Goal: Task Accomplishment & Management: Manage account settings

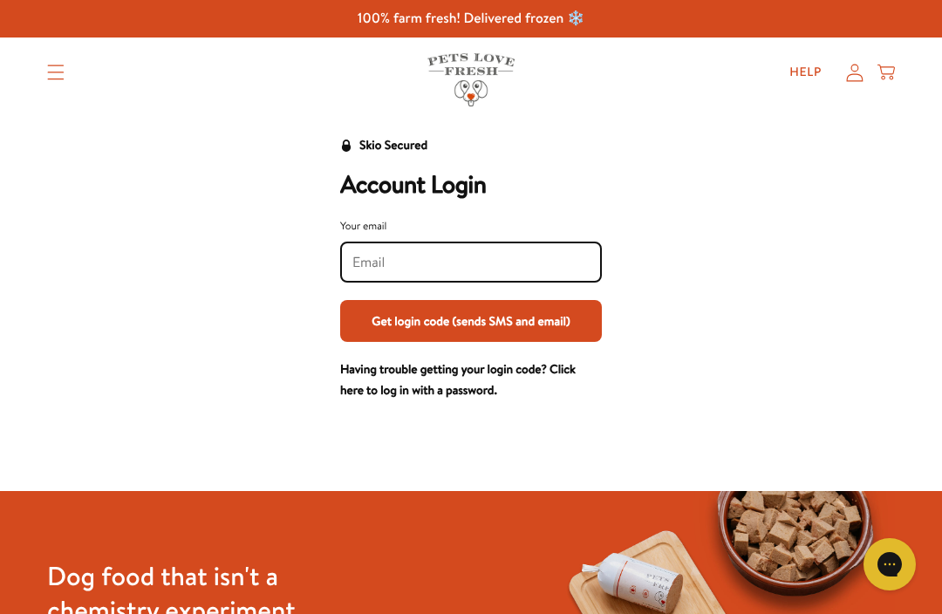
click at [375, 268] on input "Your email" at bounding box center [470, 262] width 237 height 19
type input "[PERSON_NAME][EMAIL_ADDRESS][DOMAIN_NAME]"
click at [471, 320] on button "Get login code (sends SMS and email)" at bounding box center [471, 321] width 262 height 42
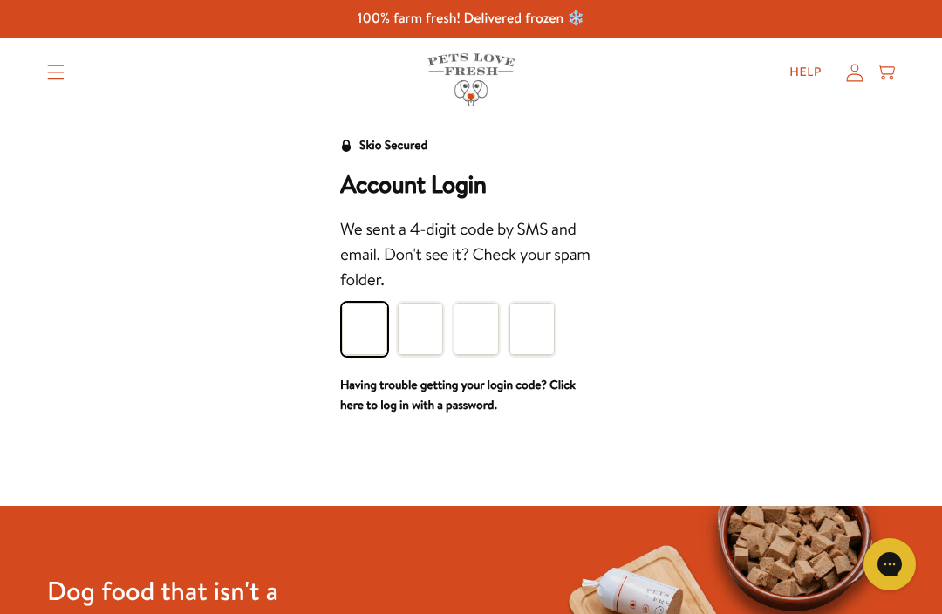
click at [364, 331] on input "Please enter your pin code" at bounding box center [364, 329] width 45 height 52
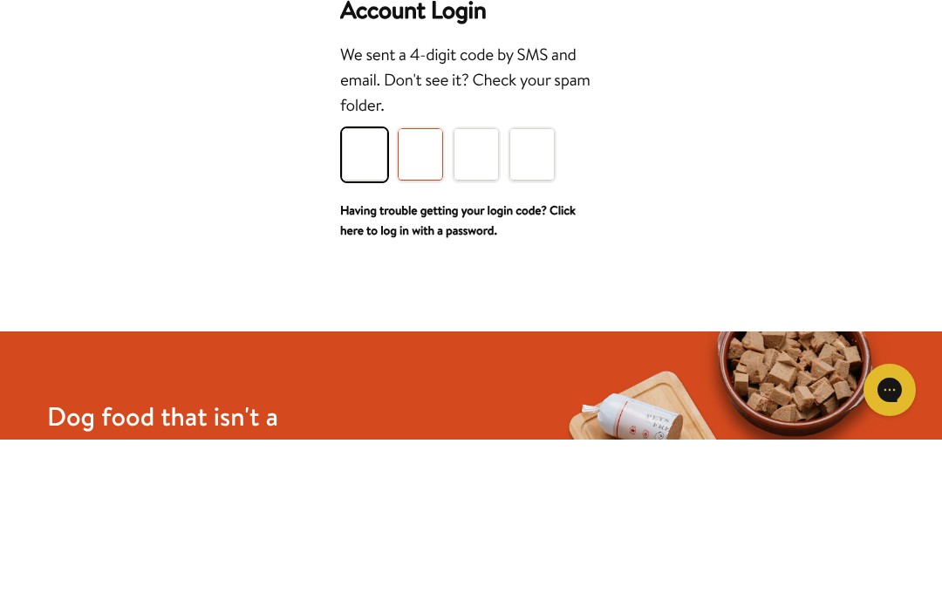
type input "3"
type input "2"
type input "4"
type input "6"
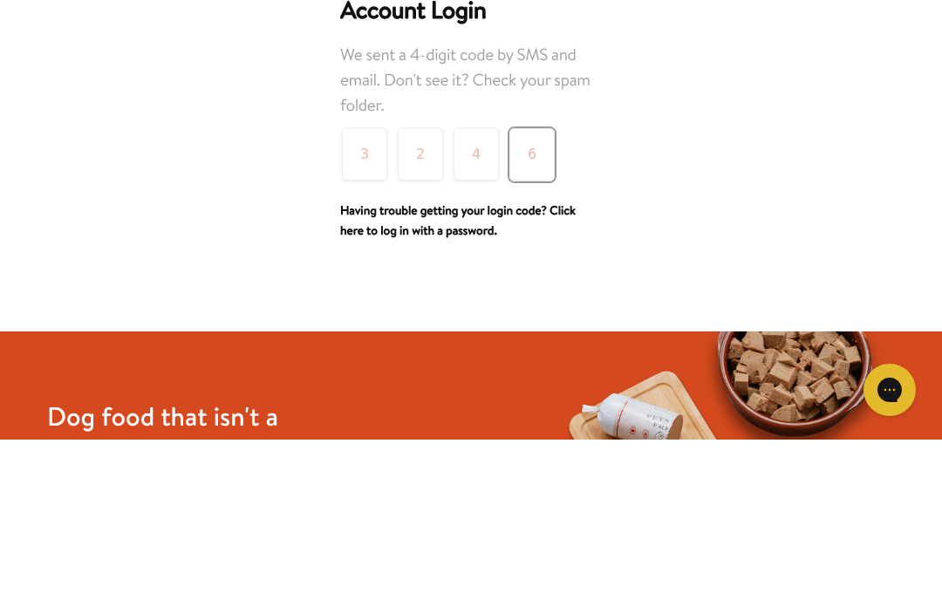
scroll to position [174, 0]
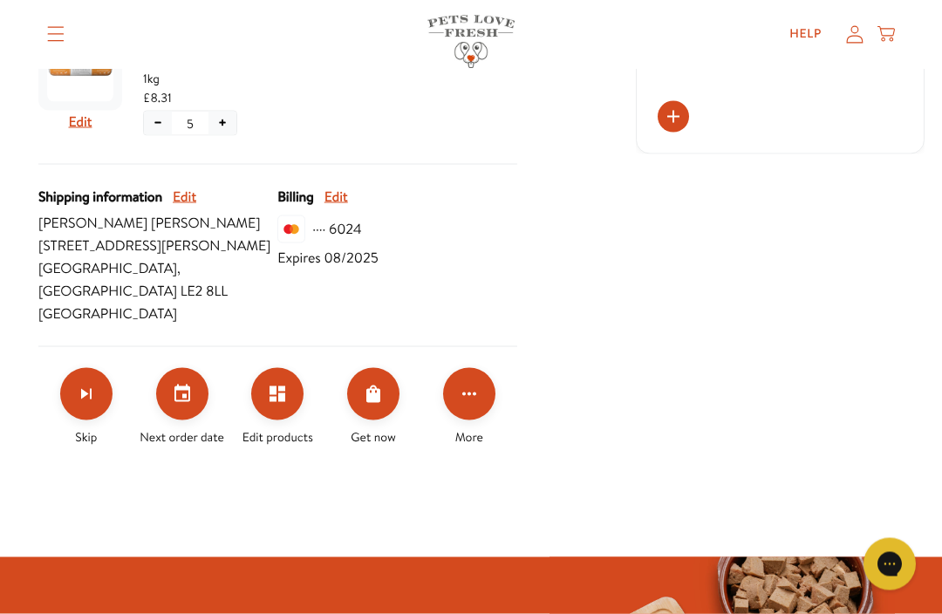
scroll to position [519, 0]
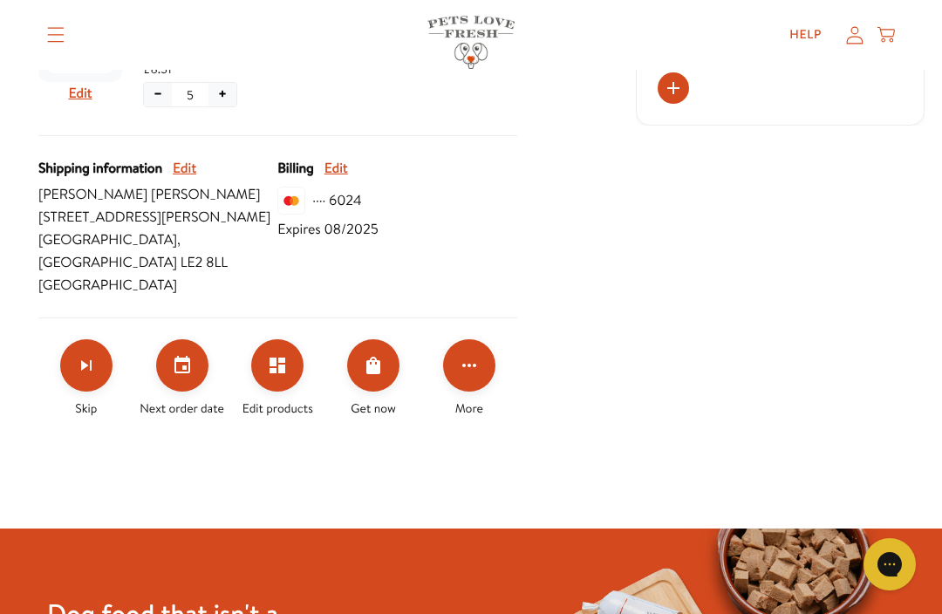
click at [186, 375] on icon "Set your next order date" at bounding box center [182, 365] width 21 height 21
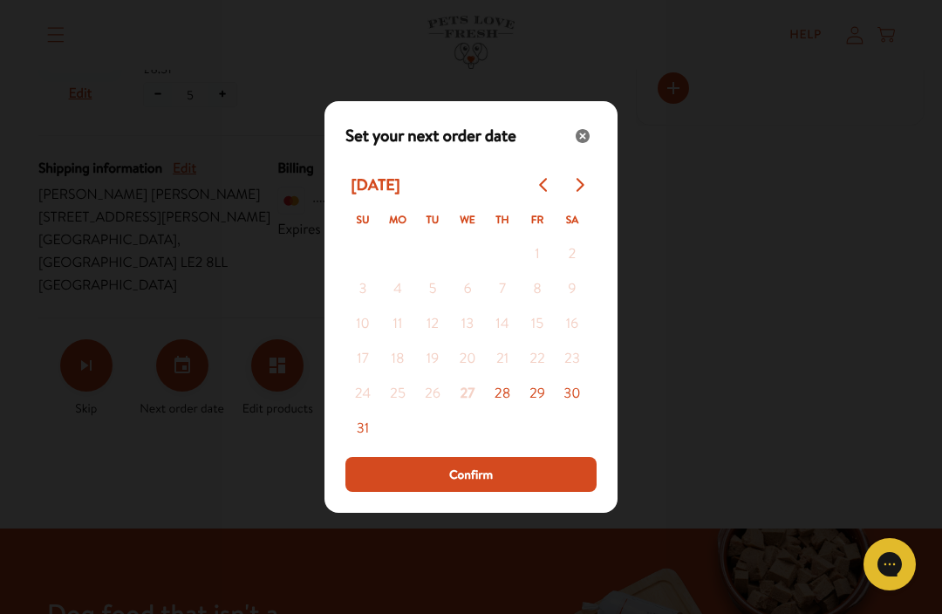
click at [581, 143] on icon "Close" at bounding box center [583, 136] width 14 height 14
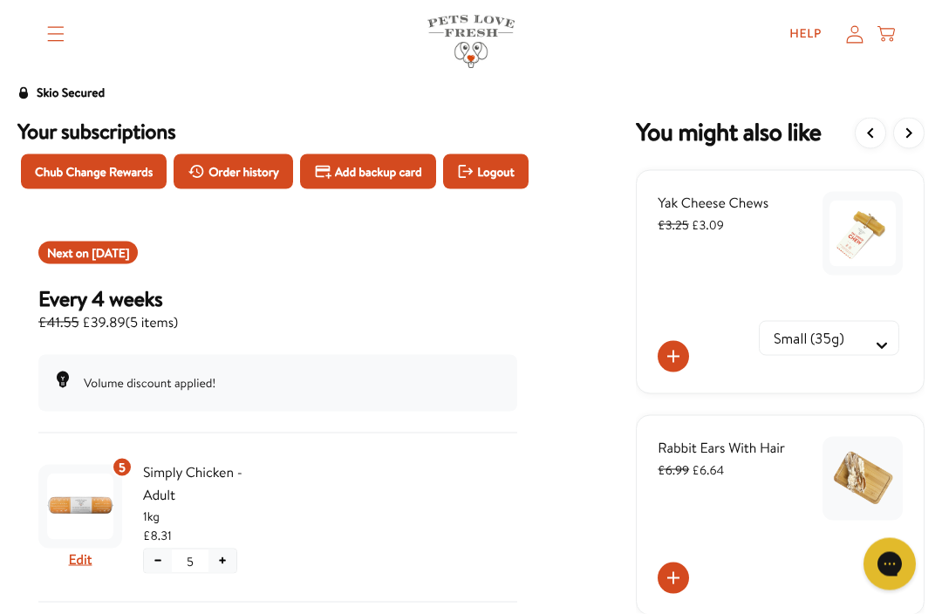
scroll to position [53, 0]
click at [113, 168] on span "Chub Change Rewards" at bounding box center [94, 170] width 118 height 19
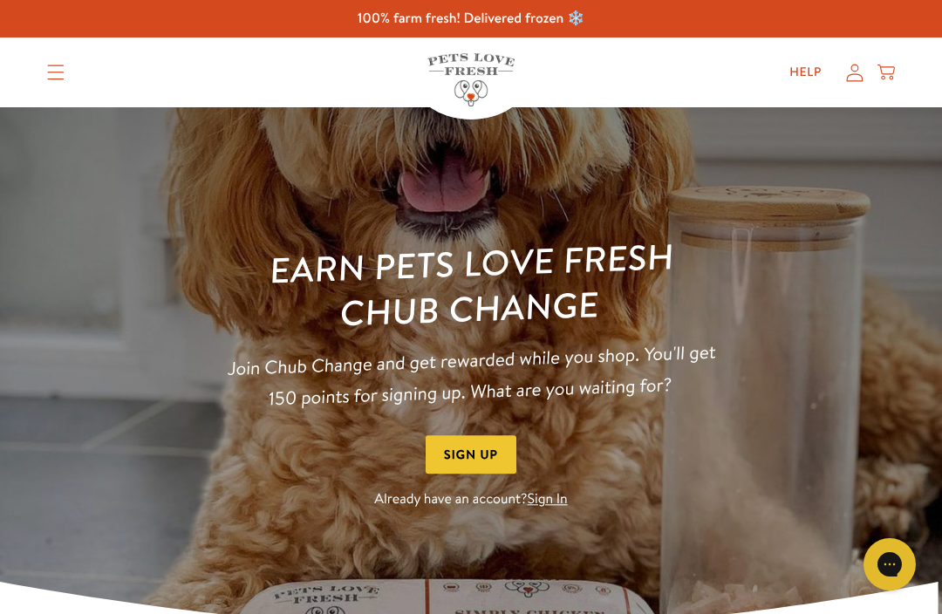
click at [555, 508] on link "Sign In" at bounding box center [548, 499] width 40 height 19
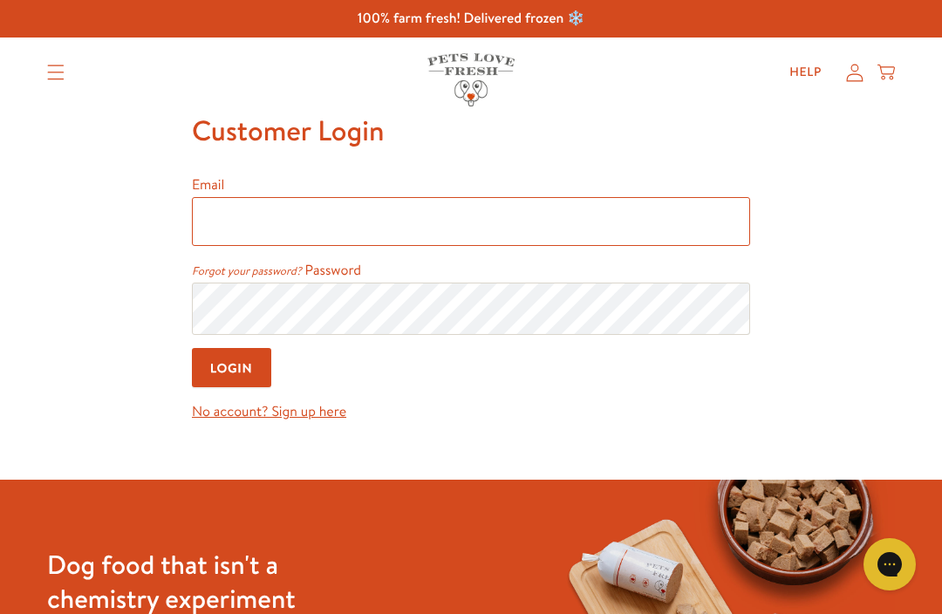
type input "[PERSON_NAME][EMAIL_ADDRESS][DOMAIN_NAME]"
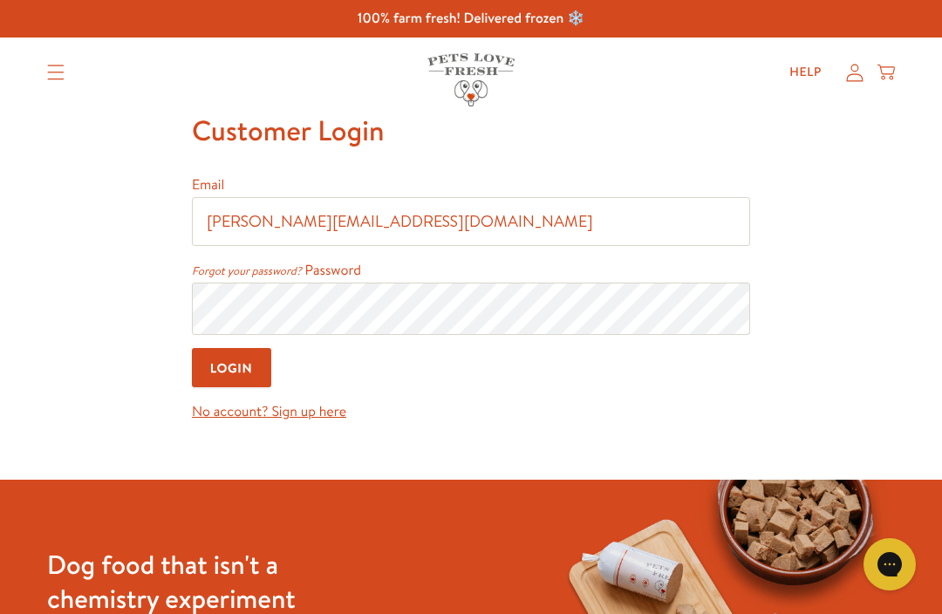
click at [232, 370] on input "Login" at bounding box center [231, 367] width 79 height 39
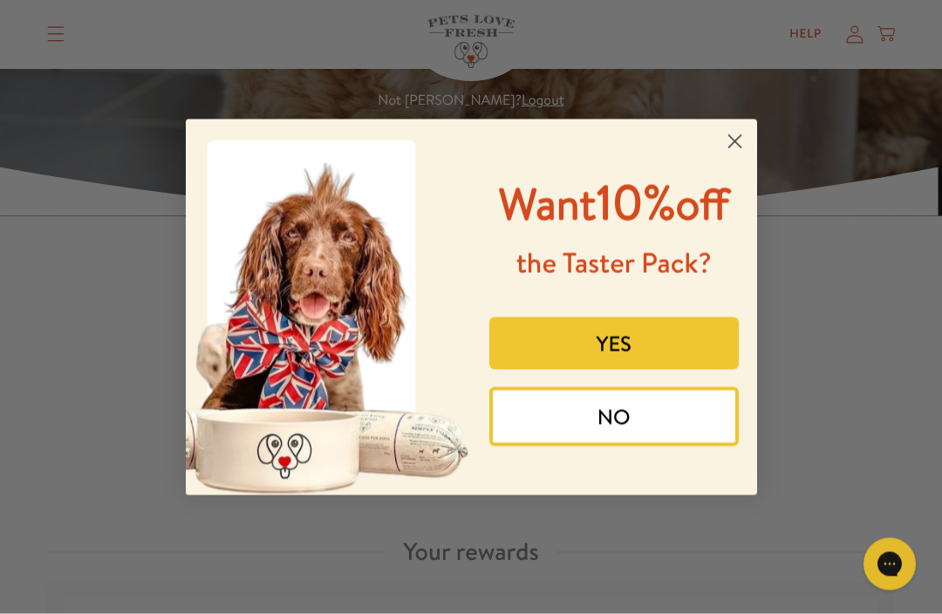
scroll to position [240, 0]
click at [735, 135] on icon "Close dialog" at bounding box center [734, 141] width 12 height 12
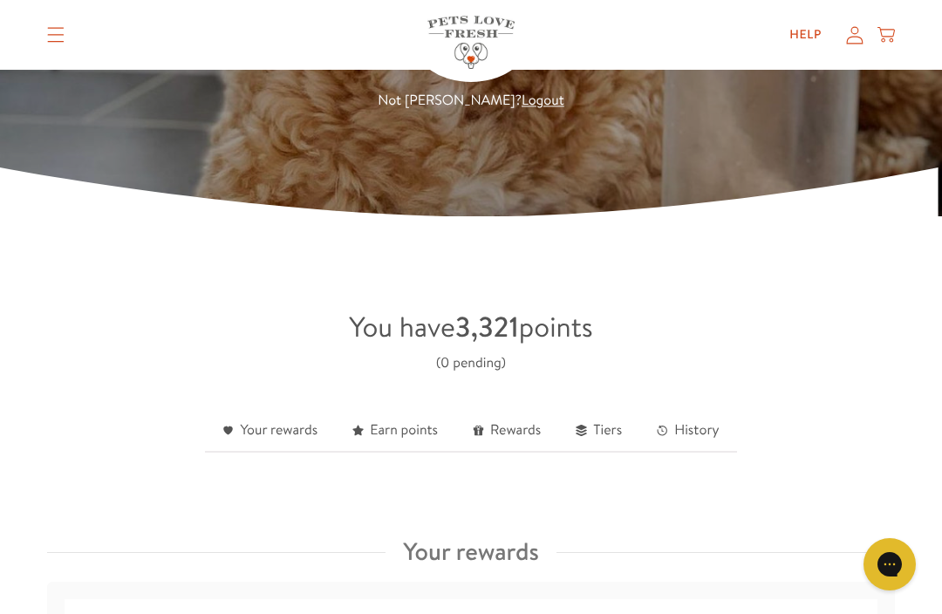
click at [512, 435] on link "Rewards" at bounding box center [506, 431] width 103 height 43
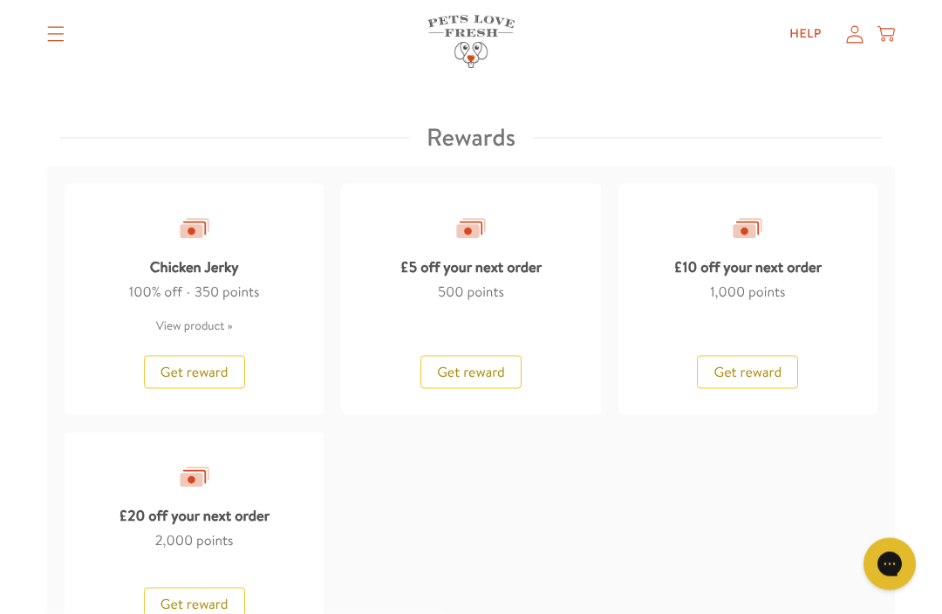
scroll to position [1671, 0]
click at [208, 597] on span "Get reward" at bounding box center [195, 603] width 68 height 19
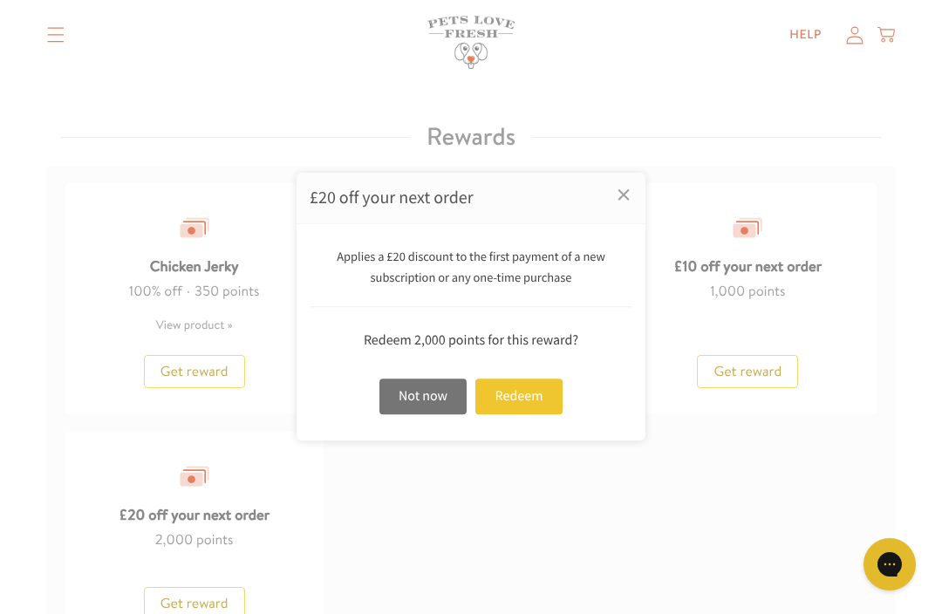
click at [521, 414] on div "Redeem" at bounding box center [518, 397] width 87 height 36
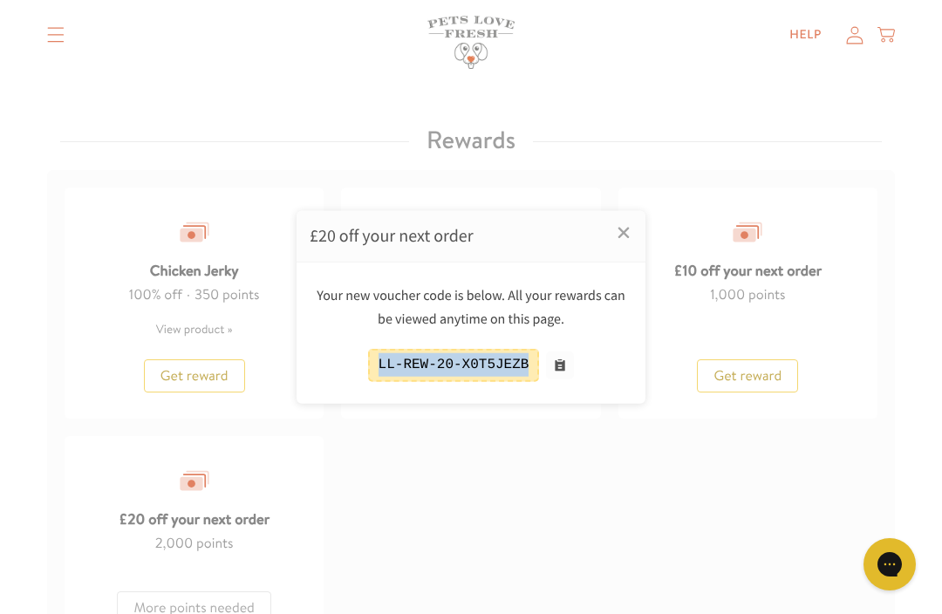
copy div "LL-REW-20-X0T5JEZB"
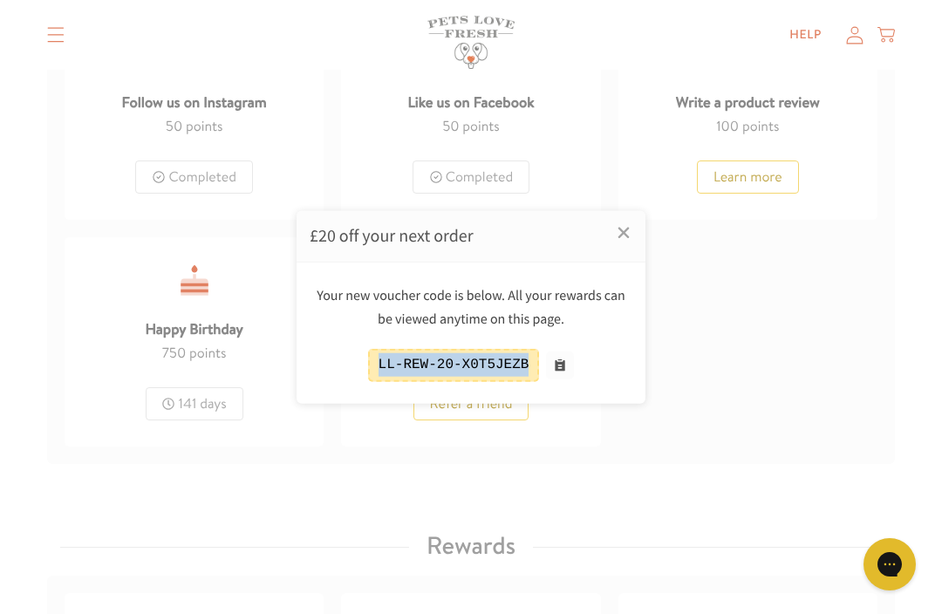
scroll to position [1261, 0]
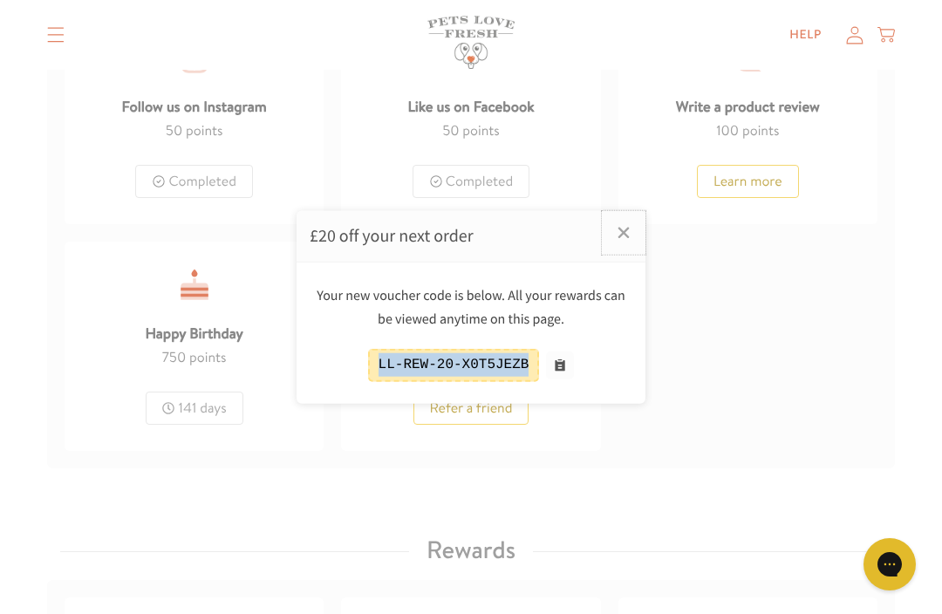
click at [625, 232] on link "×" at bounding box center [624, 233] width 44 height 44
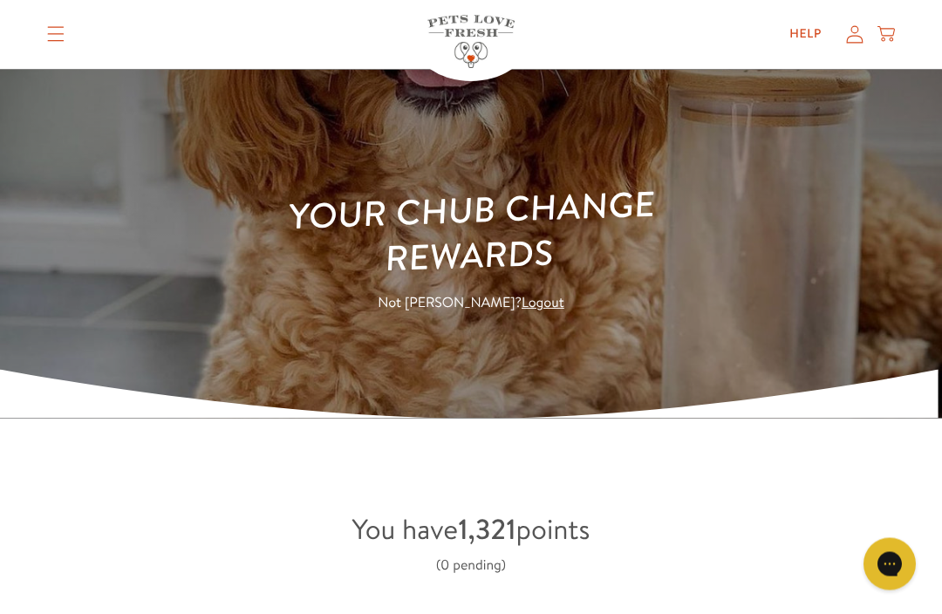
scroll to position [0, 0]
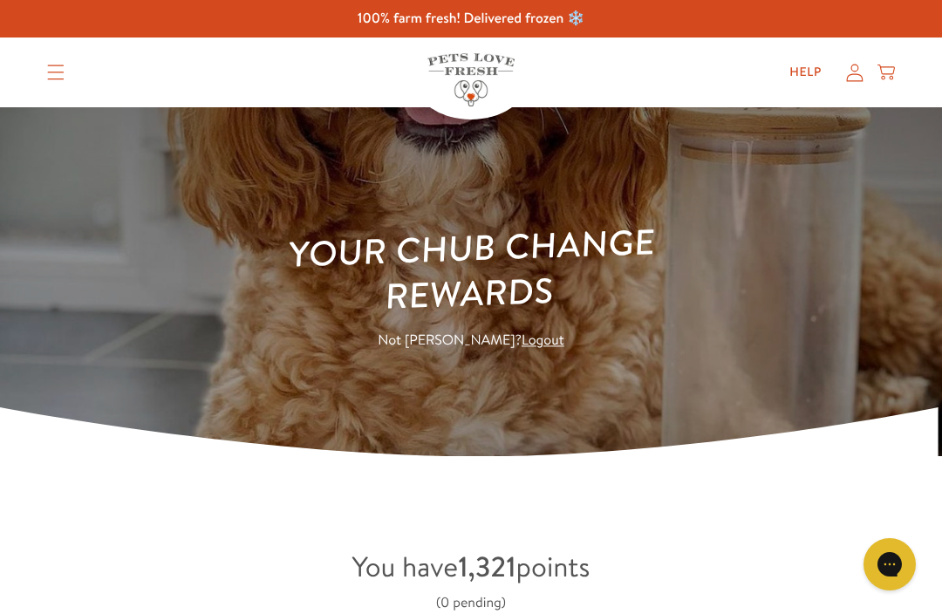
click at [56, 73] on icon "Translation missing: en.sections.header.menu" at bounding box center [55, 73] width 17 height 16
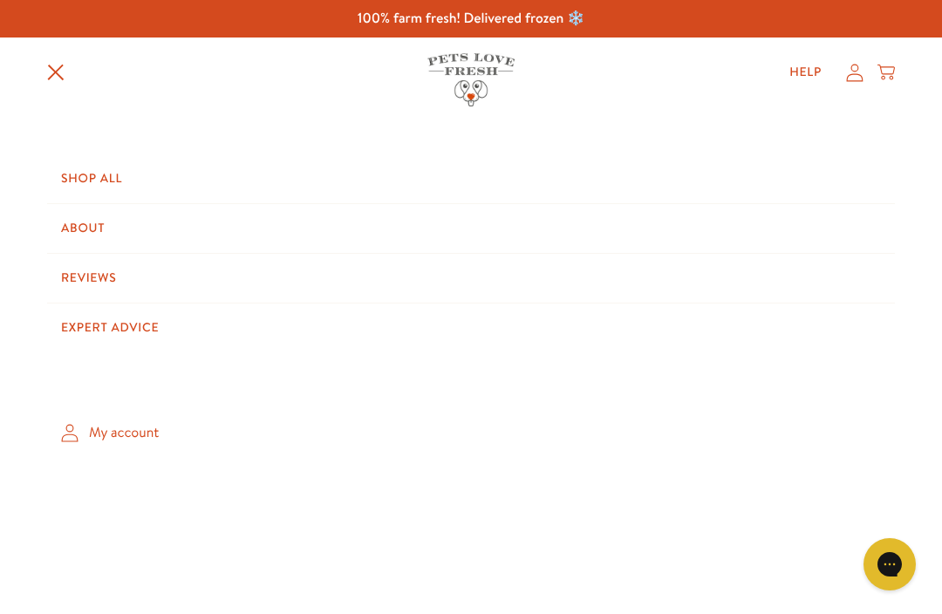
click at [145, 437] on link "My account" at bounding box center [471, 432] width 848 height 51
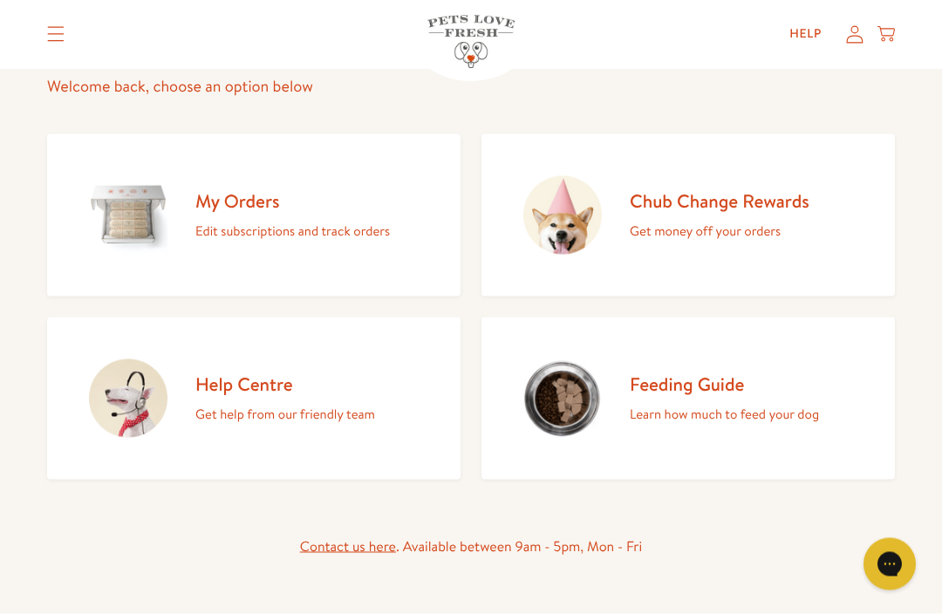
scroll to position [195, 0]
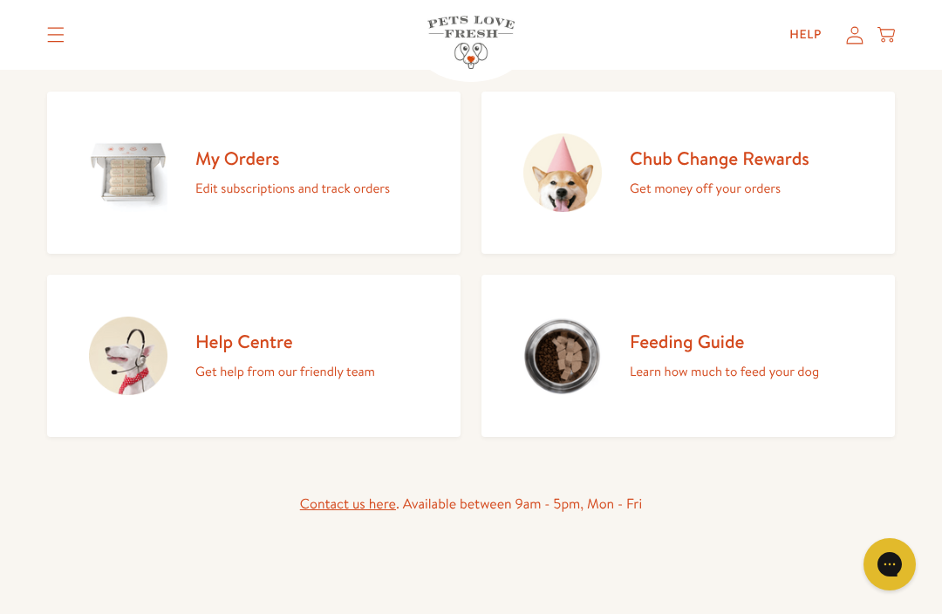
click at [304, 178] on p "Edit subscriptions and track orders" at bounding box center [292, 188] width 195 height 23
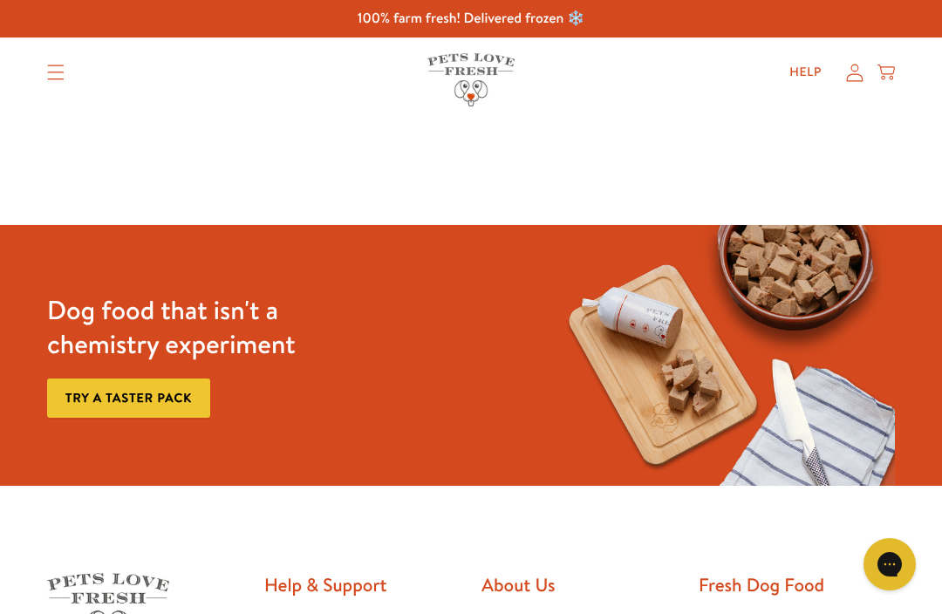
scroll to position [43, 0]
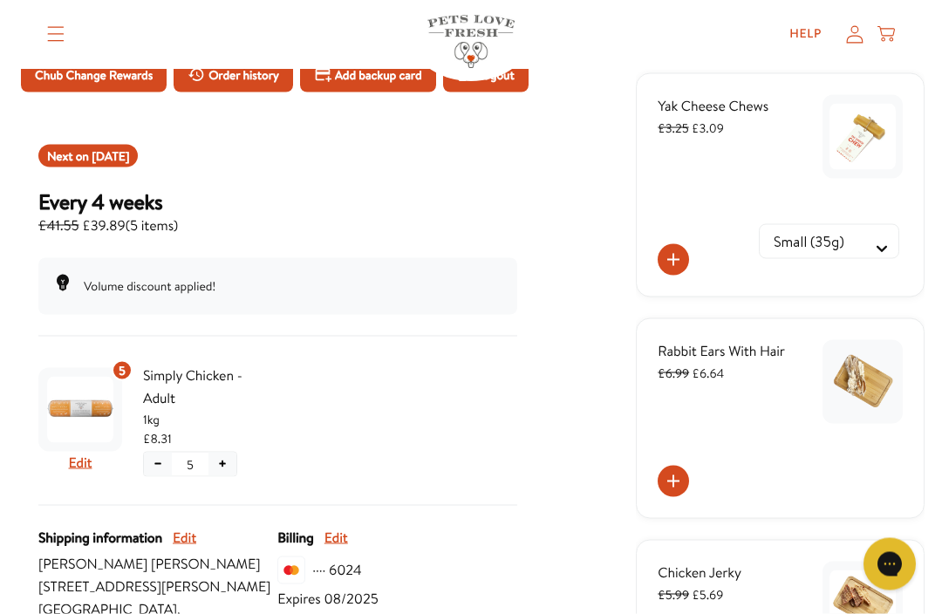
scroll to position [151, 0]
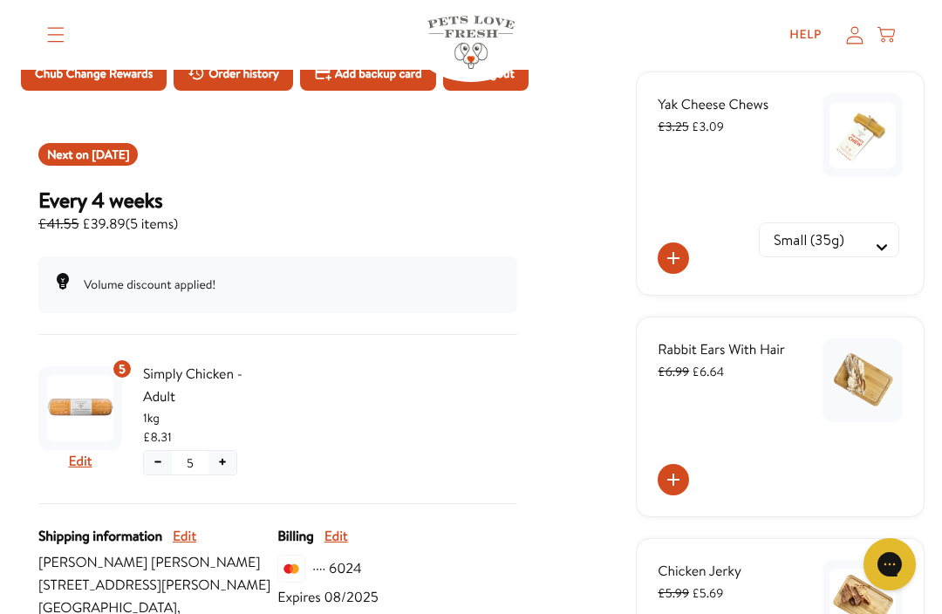
click at [129, 163] on span "Sep 14, 2025" at bounding box center [111, 154] width 38 height 17
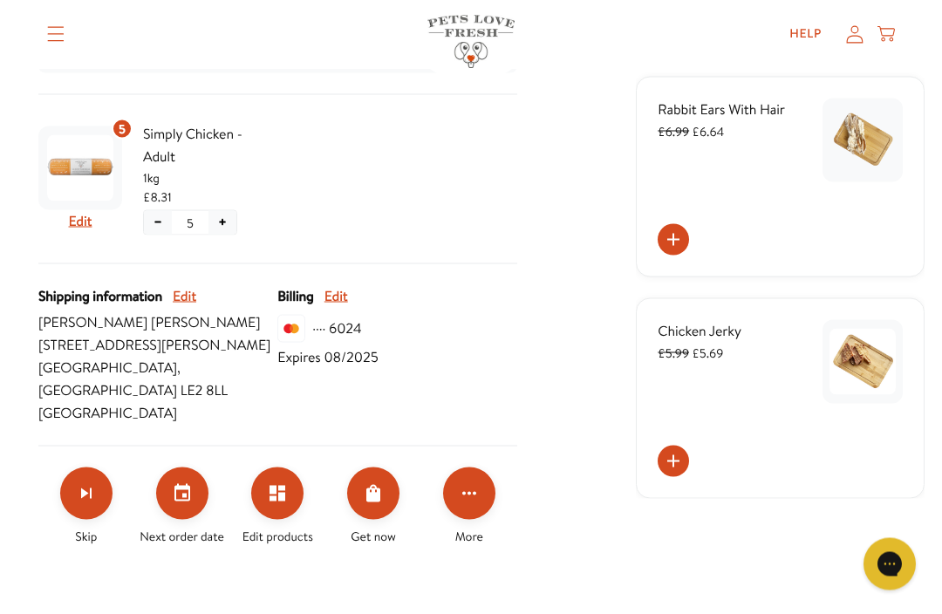
scroll to position [392, 0]
click at [188, 501] on icon "Set your next order date" at bounding box center [182, 491] width 16 height 17
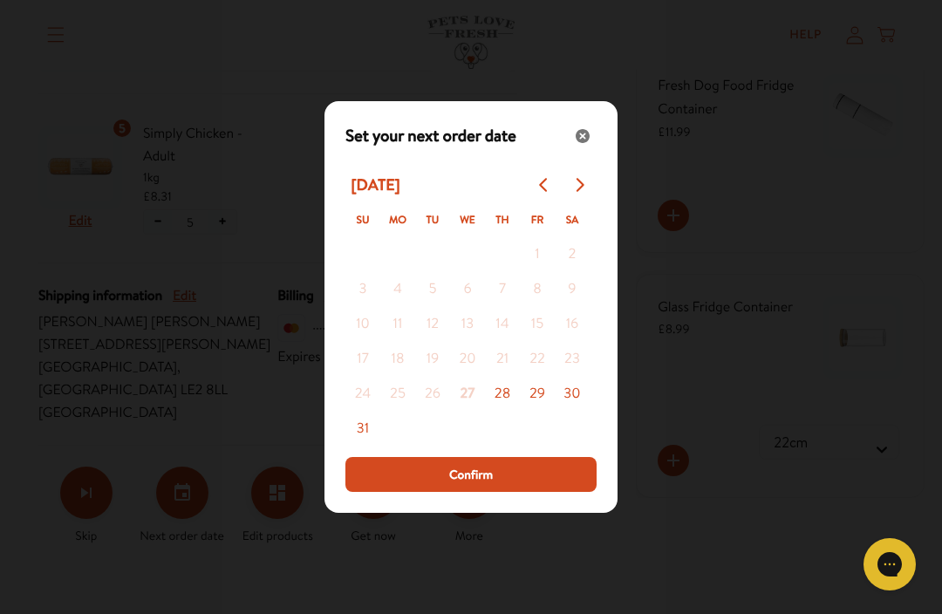
click at [504, 412] on button "28" at bounding box center [502, 394] width 35 height 35
click at [485, 484] on span "Confirm" at bounding box center [471, 474] width 44 height 19
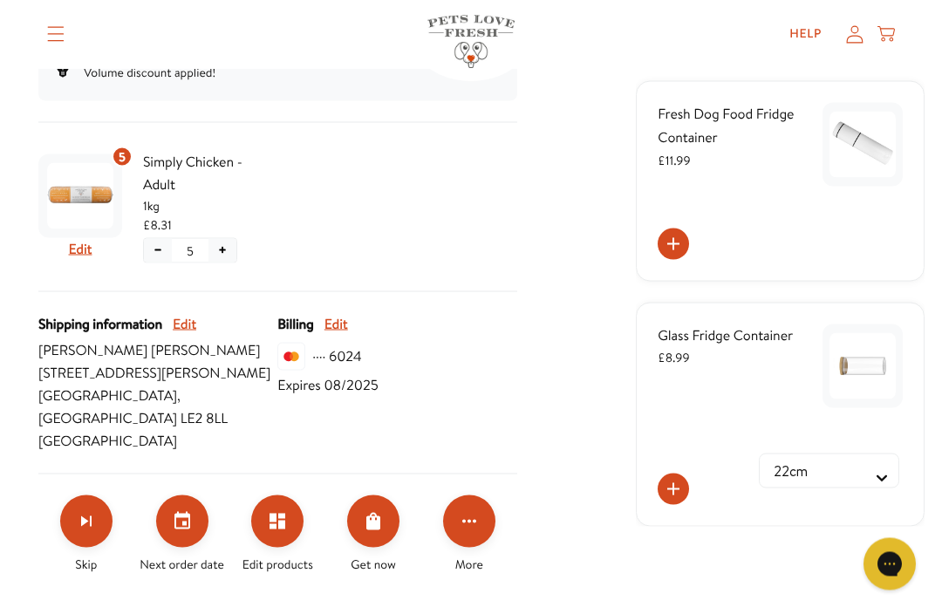
scroll to position [365, 0]
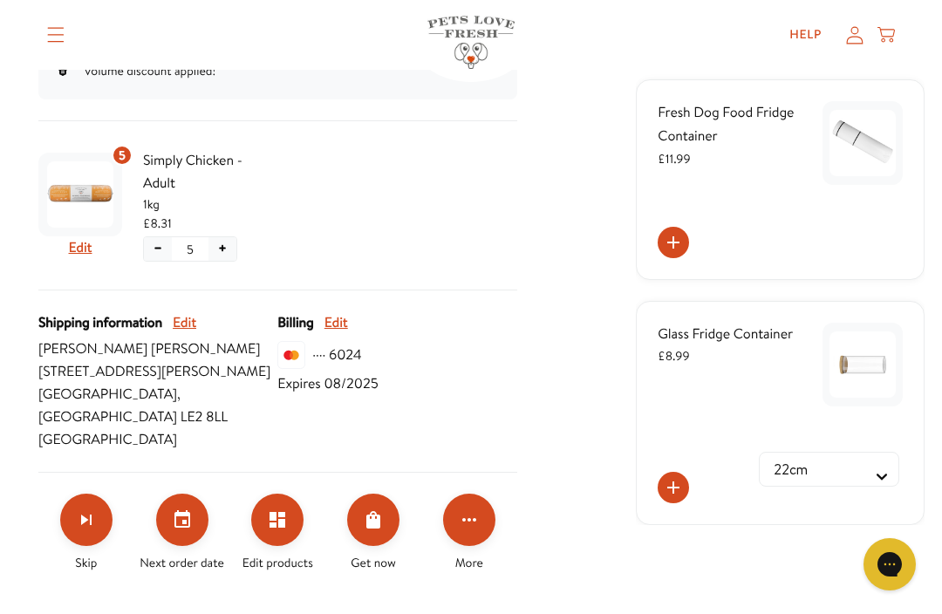
click at [477, 530] on icon "Click for more options" at bounding box center [469, 519] width 21 height 21
click at [590, 598] on button "Apply discount code" at bounding box center [555, 594] width 133 height 21
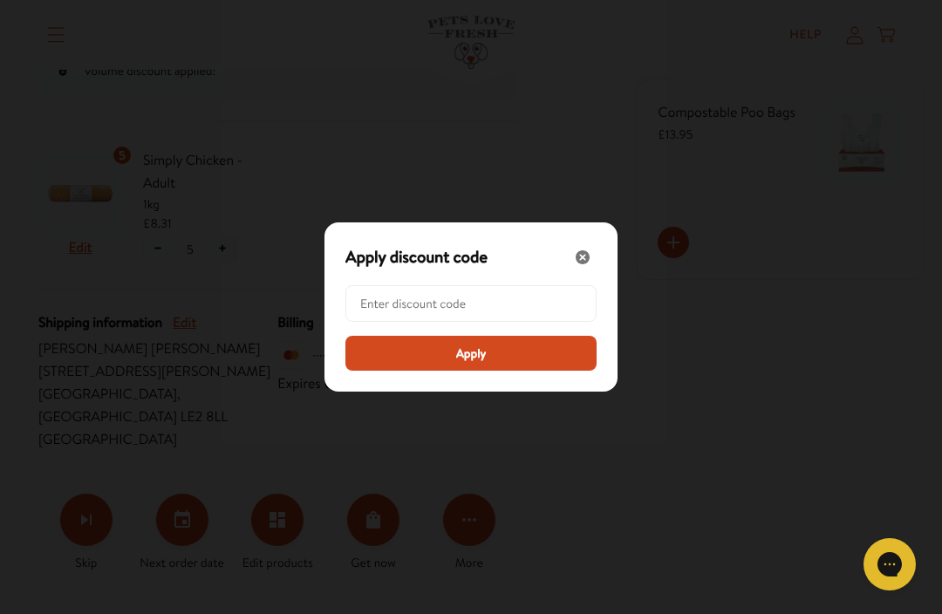
click at [369, 321] on input "Modal" at bounding box center [476, 303] width 232 height 35
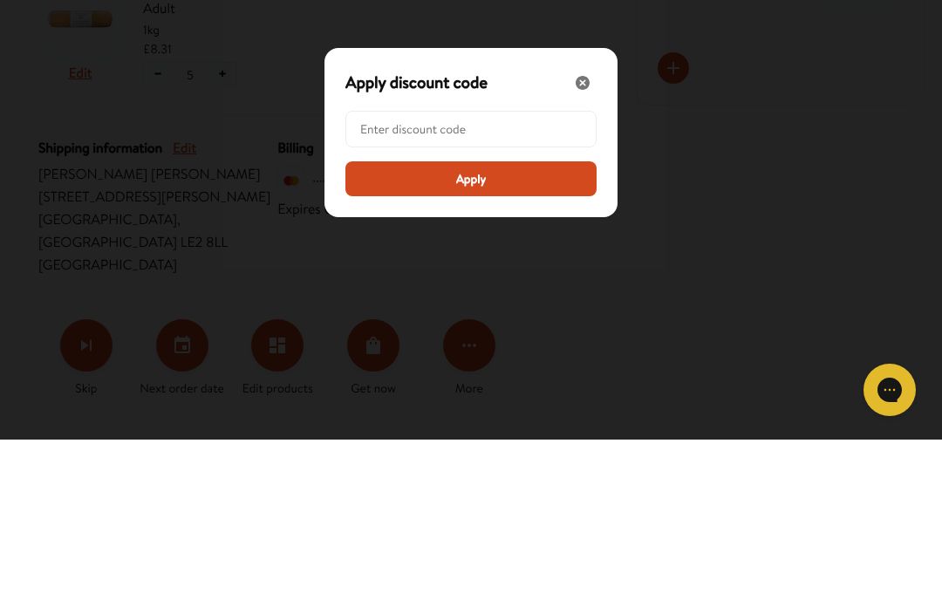
click at [346, 285] on div "Modal" at bounding box center [470, 303] width 251 height 37
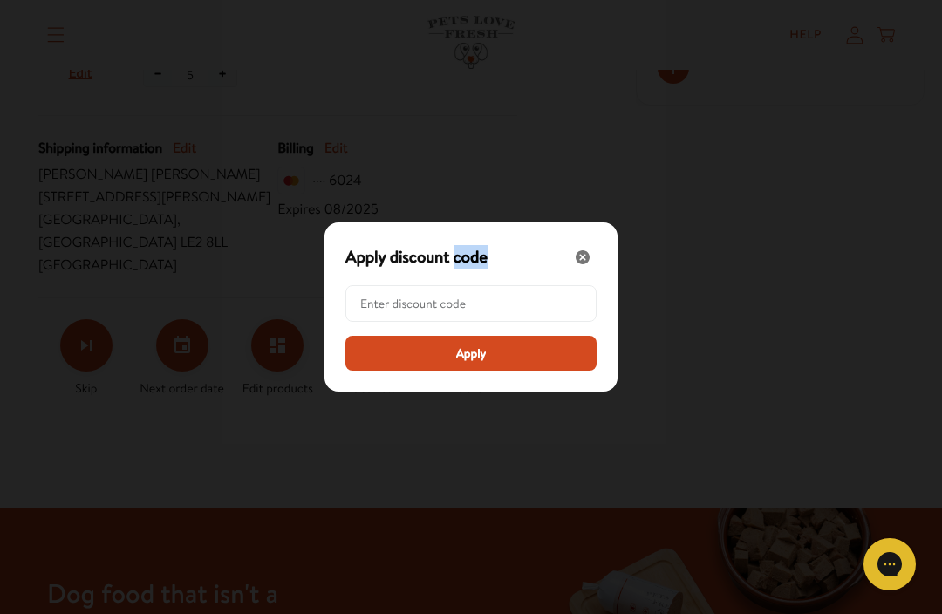
click at [583, 321] on input "Modal" at bounding box center [476, 303] width 232 height 35
click at [538, 321] on input "Modal" at bounding box center [476, 303] width 232 height 35
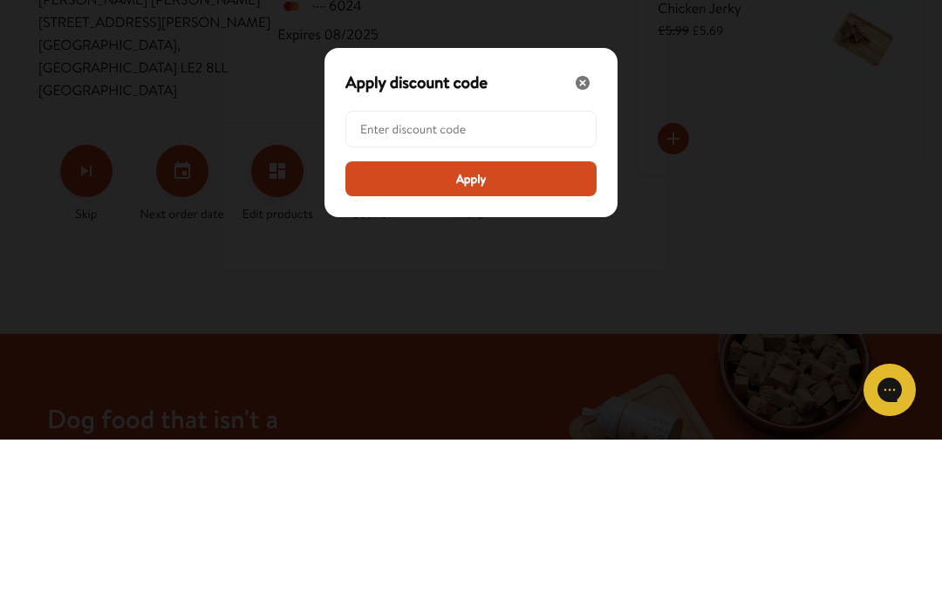
paste input "LL-REW-20-X0T5JEZB"
type input "LL-REW-20-X0T5JEZB"
click at [479, 344] on span "Apply" at bounding box center [471, 353] width 31 height 19
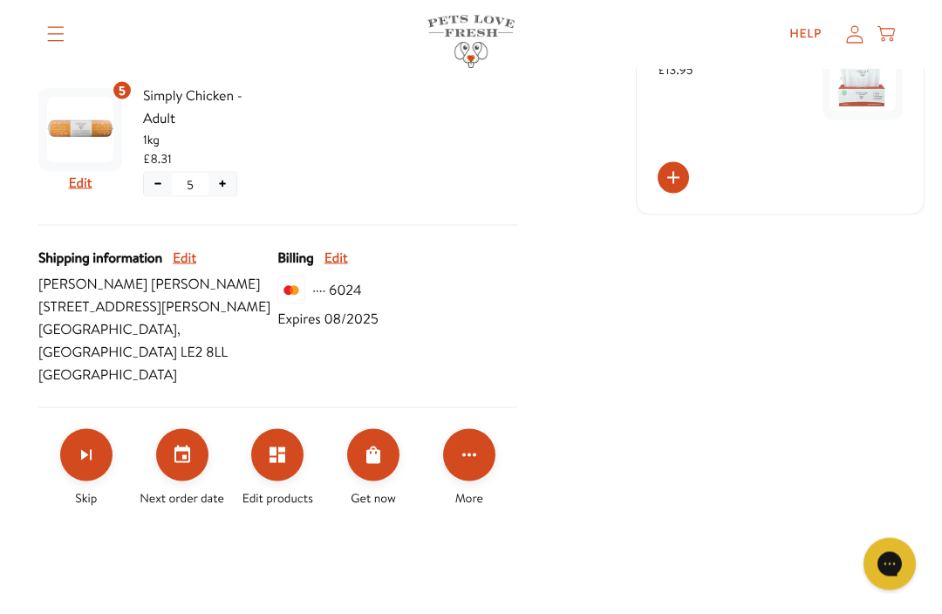
scroll to position [430, 0]
click at [475, 465] on icon "Click for more options" at bounding box center [469, 454] width 21 height 21
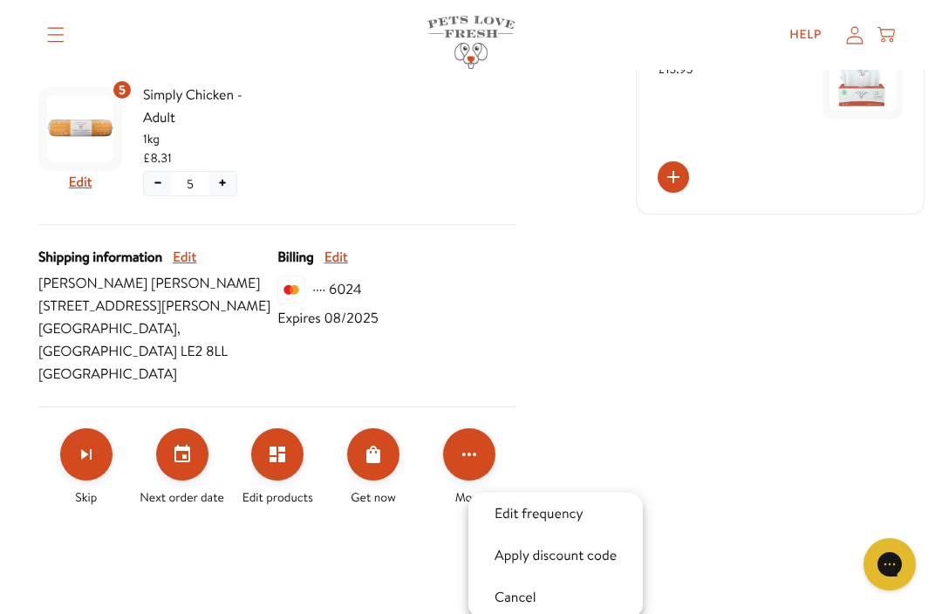
click at [608, 372] on div at bounding box center [471, 307] width 942 height 614
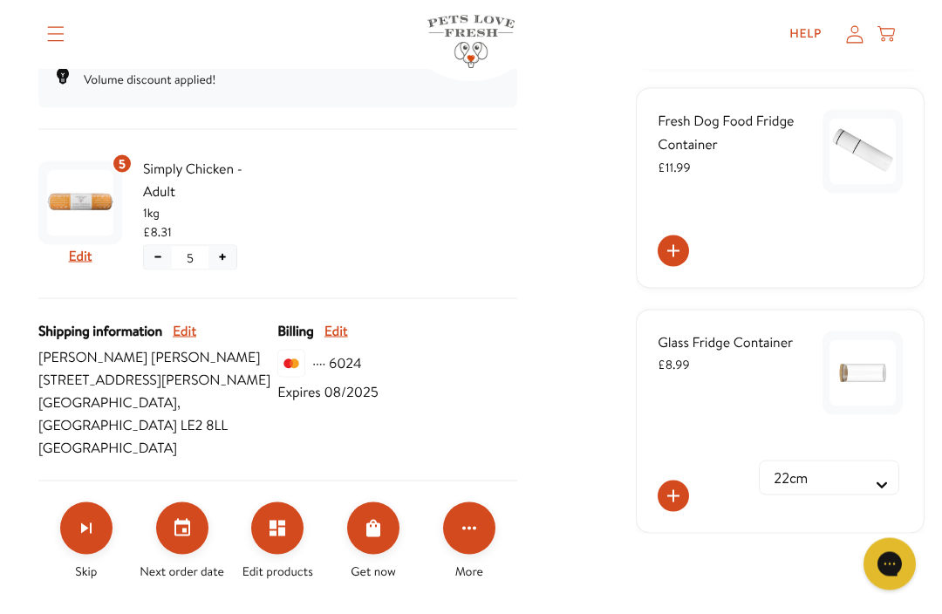
scroll to position [358, 0]
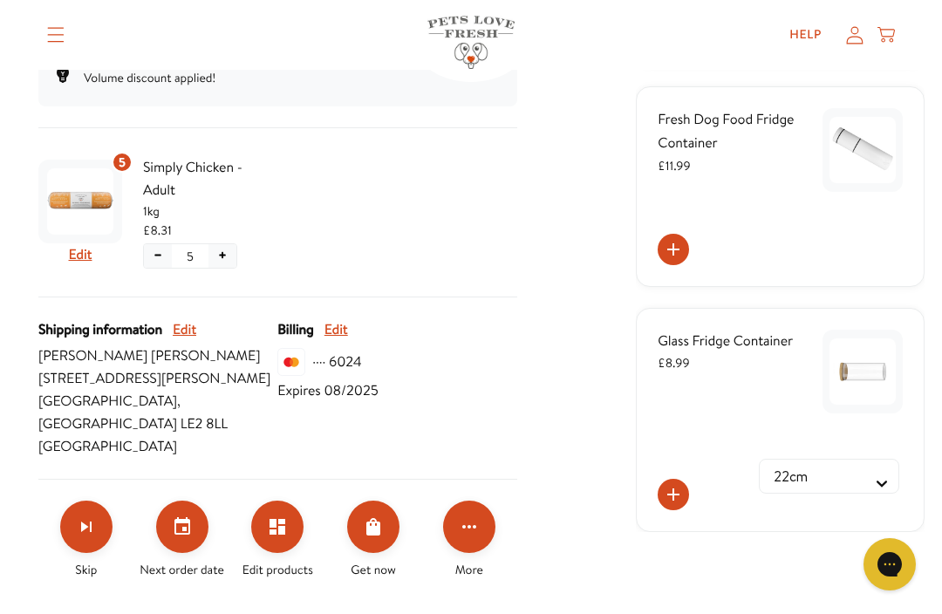
click at [475, 537] on icon "Click for more options" at bounding box center [469, 526] width 21 height 21
click at [557, 426] on div at bounding box center [471, 307] width 942 height 614
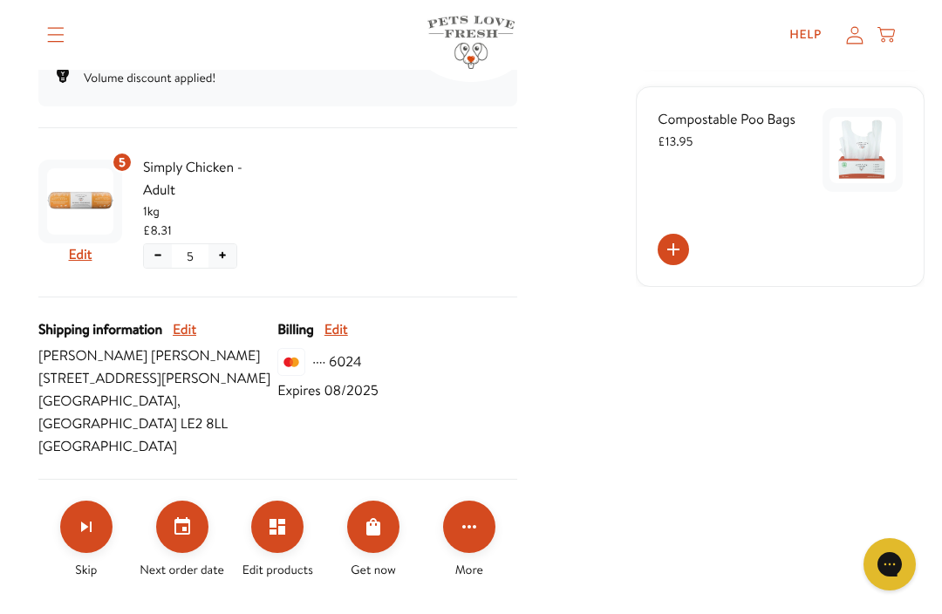
click at [184, 535] on icon "Set your next order date" at bounding box center [182, 525] width 16 height 17
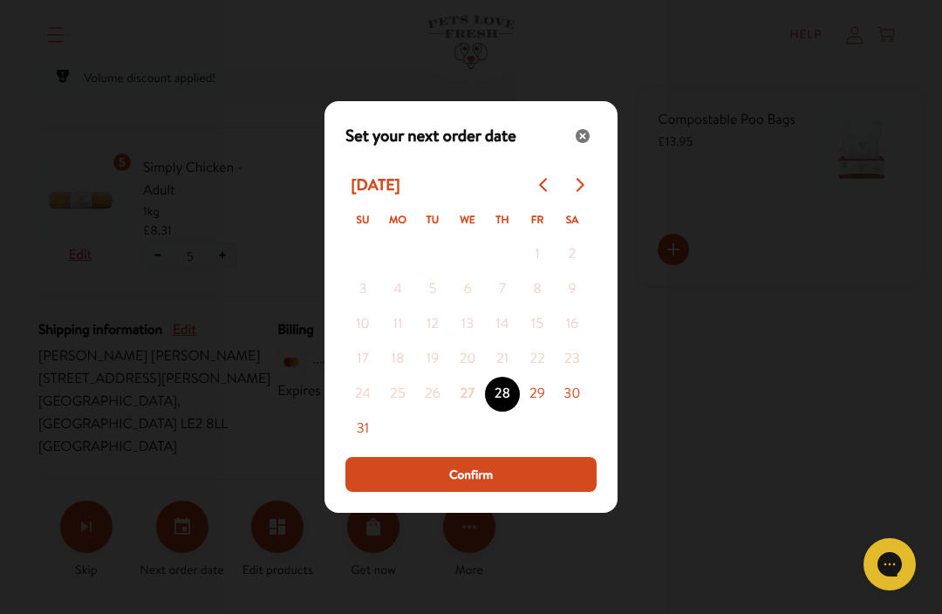
click at [582, 192] on icon "Go to next month" at bounding box center [579, 185] width 14 height 14
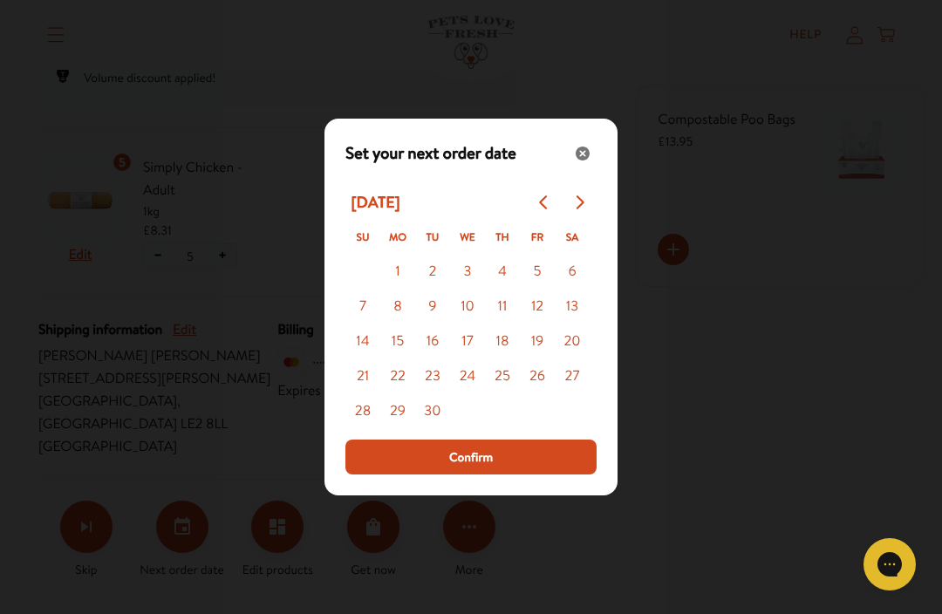
click at [370, 359] on button "14" at bounding box center [362, 342] width 35 height 35
click at [479, 467] on span "Confirm" at bounding box center [471, 457] width 44 height 19
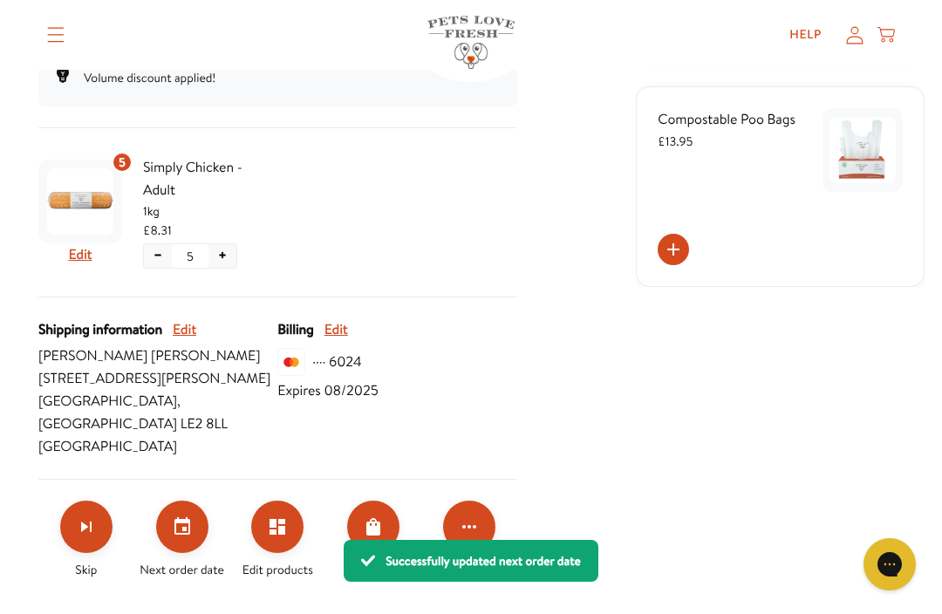
click at [375, 537] on icon "Order Now" at bounding box center [373, 526] width 21 height 21
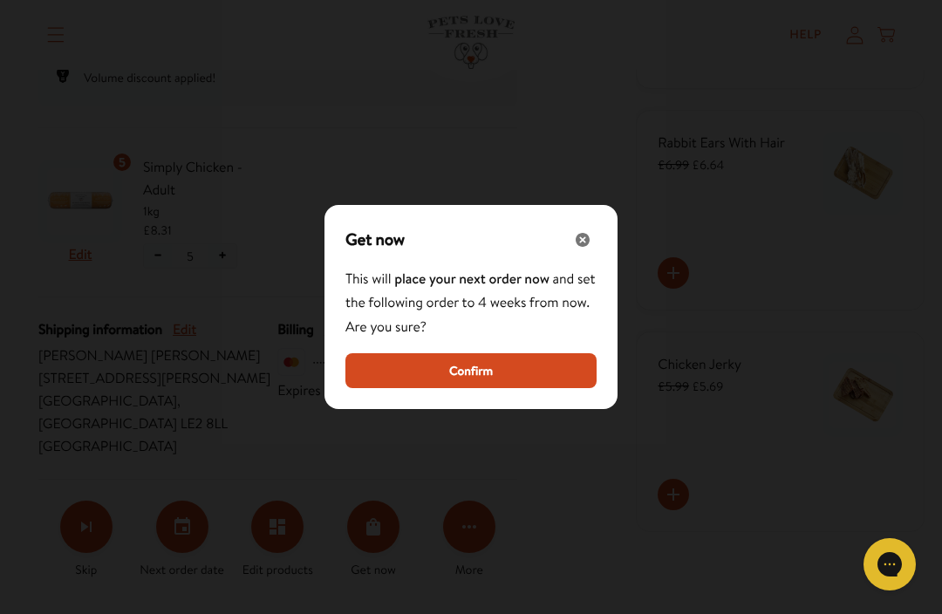
click at [482, 380] on span "Confirm" at bounding box center [471, 370] width 44 height 19
